Goal: Download file/media

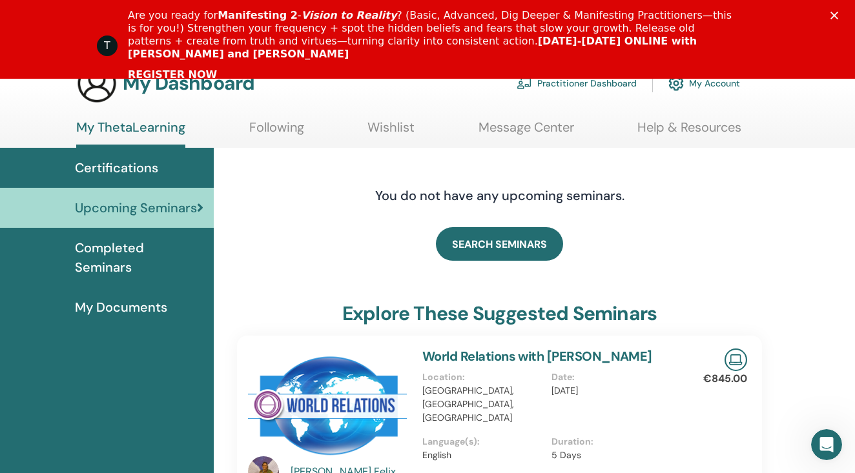
scroll to position [161, 0]
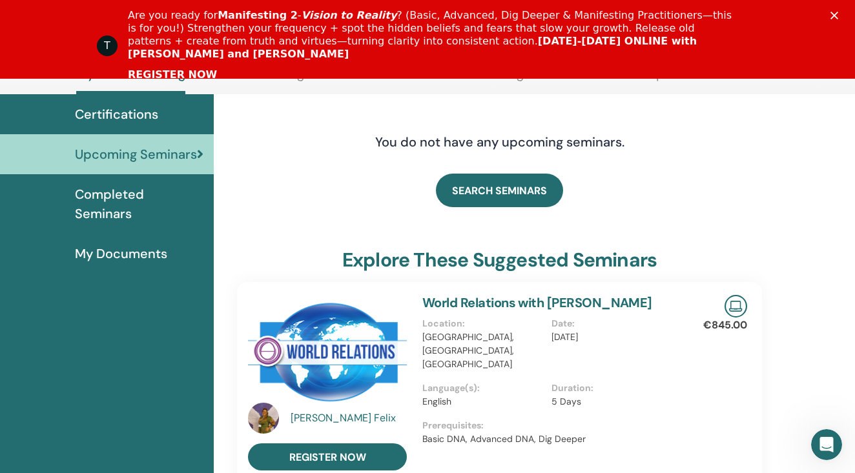
click at [152, 185] on span "Completed Seminars" at bounding box center [139, 204] width 128 height 39
click at [157, 190] on span "Completed Seminars" at bounding box center [139, 204] width 128 height 39
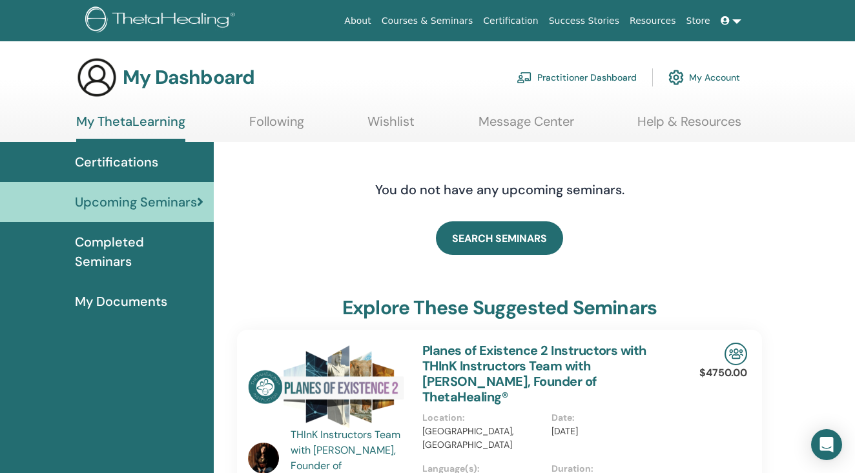
click at [164, 242] on span "Completed Seminars" at bounding box center [139, 251] width 128 height 39
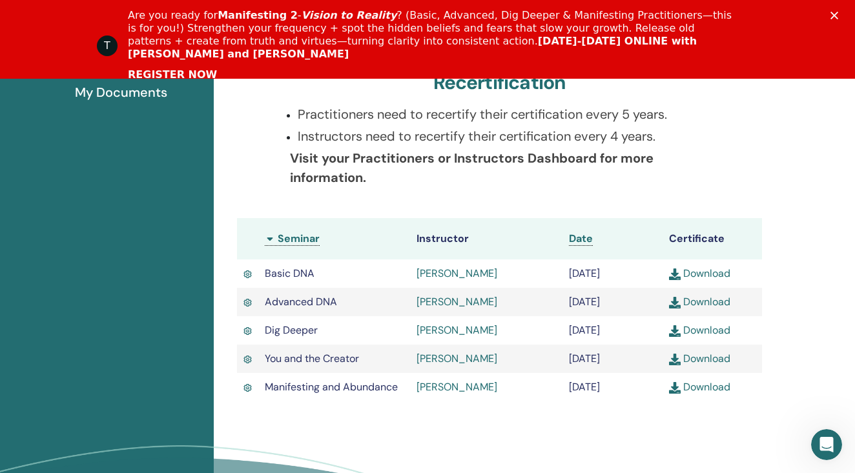
scroll to position [330, 0]
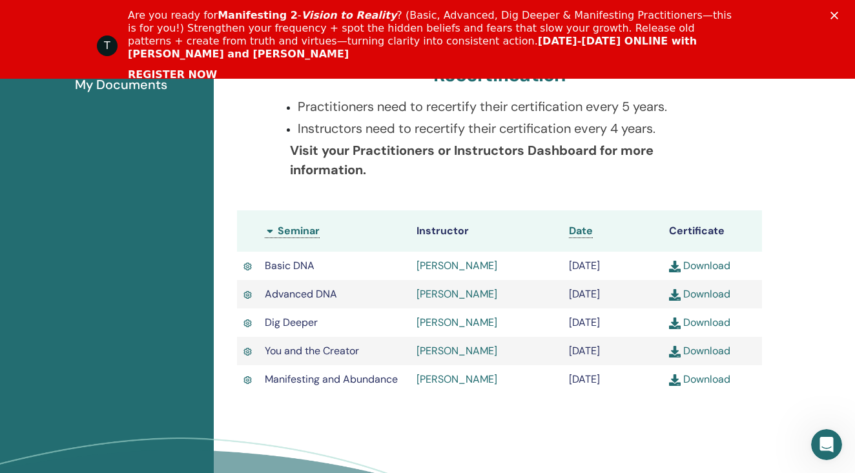
click at [724, 386] on link "Download" at bounding box center [699, 379] width 61 height 14
click at [695, 266] on link "Download" at bounding box center [699, 266] width 61 height 14
click at [717, 294] on link "Download" at bounding box center [699, 294] width 61 height 14
click at [710, 324] on link "Download" at bounding box center [699, 323] width 61 height 14
drag, startPoint x: 405, startPoint y: 380, endPoint x: 253, endPoint y: 377, distance: 151.7
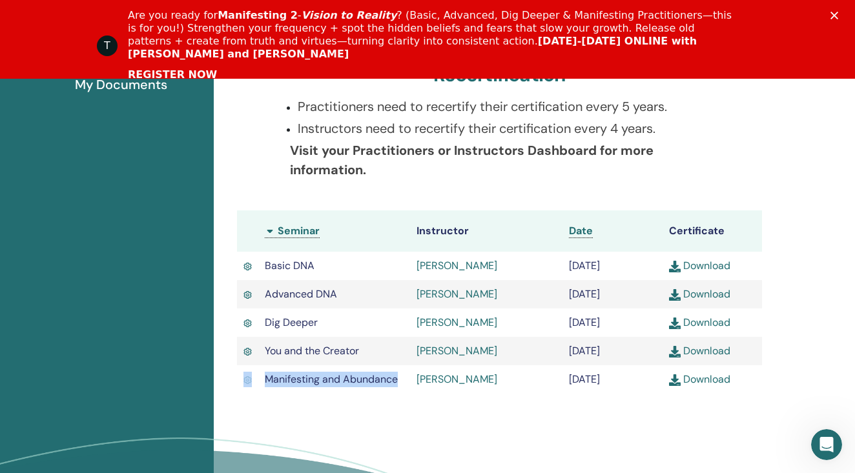
click at [253, 377] on tr "Manifesting and Abundance Gül Beyga September/05, 2025 Download" at bounding box center [499, 379] width 525 height 28
copy tr "Manifesting and Abundance"
